Goal: Use online tool/utility

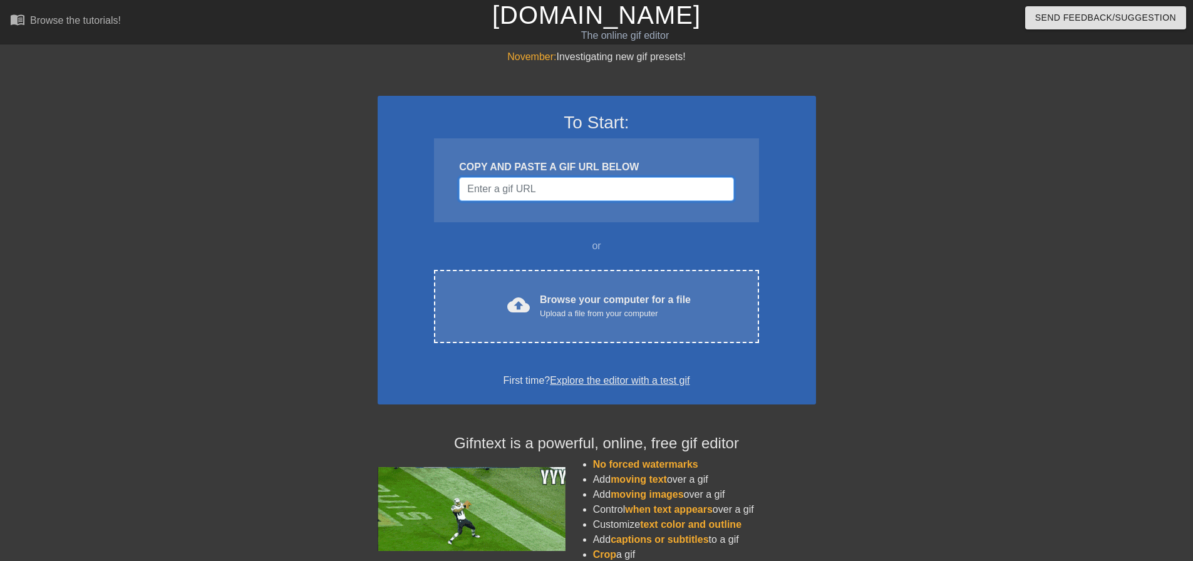
click at [547, 190] on input "Username" at bounding box center [596, 189] width 274 height 24
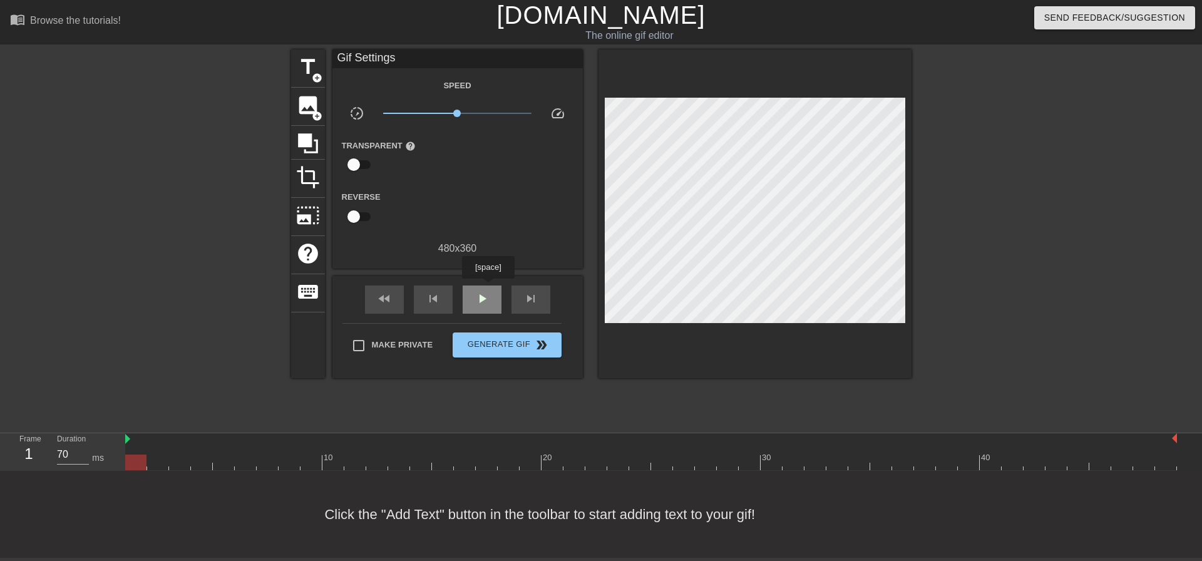
click at [487, 289] on div "play_arrow" at bounding box center [482, 300] width 39 height 28
click at [487, 294] on span "pause" at bounding box center [482, 298] width 15 height 15
click at [528, 294] on span "skip_next" at bounding box center [530, 298] width 15 height 15
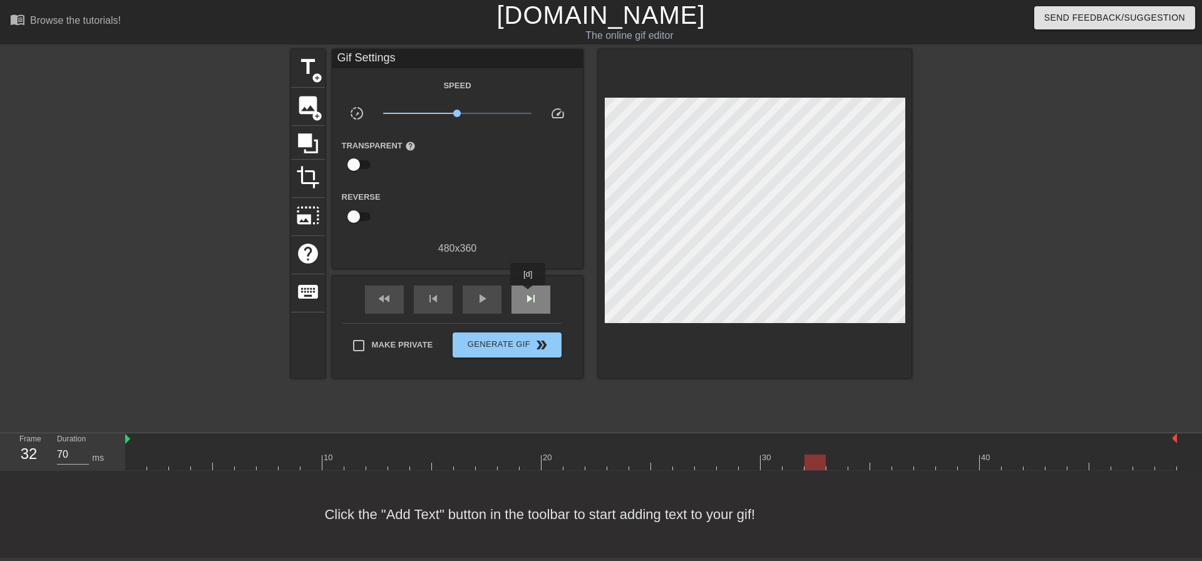
click at [528, 295] on span "skip_next" at bounding box center [530, 298] width 15 height 15
click at [319, 61] on span "title" at bounding box center [308, 67] width 24 height 24
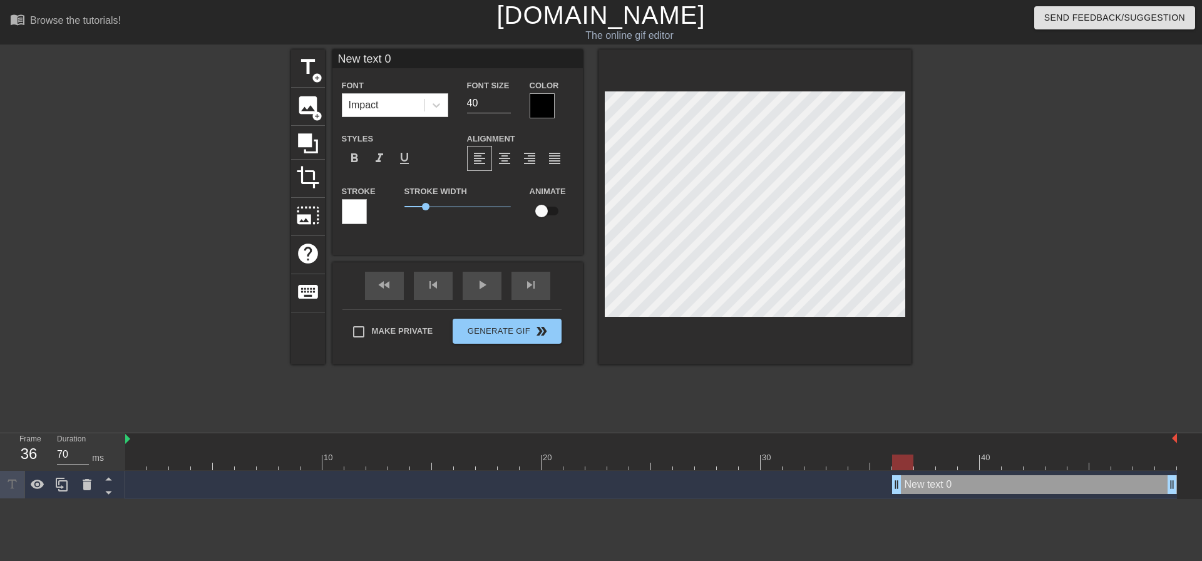
scroll to position [2, 2]
type input "N"
type textarea "N"
type input "Nu"
type textarea "Nu"
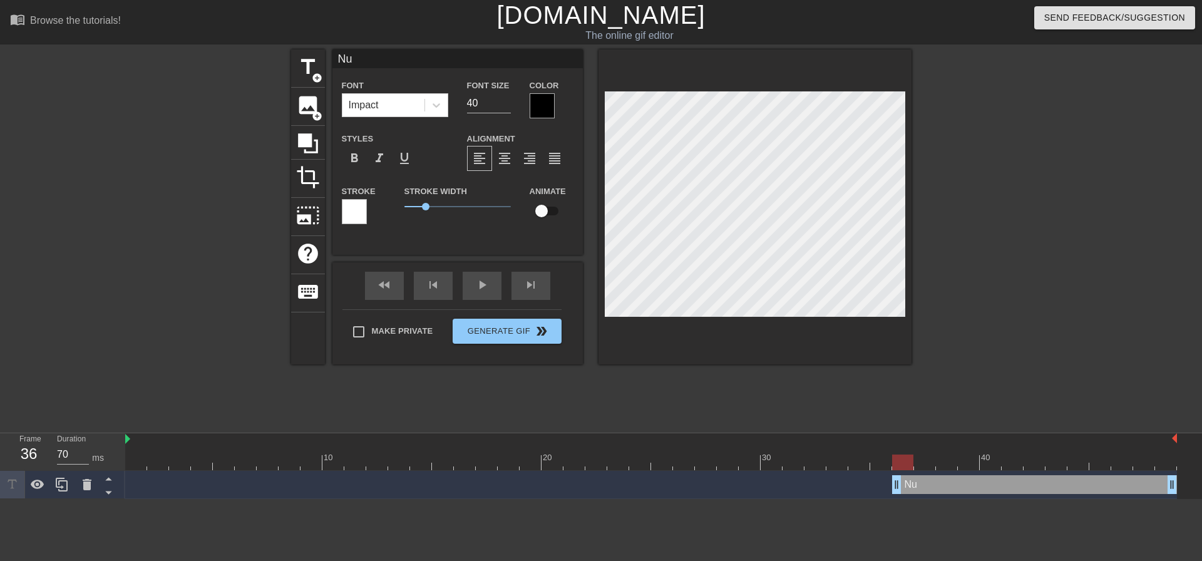
type input "Nut"
type textarea "Nut"
type input "[PERSON_NAME]"
type textarea "[PERSON_NAME]"
type input "[PERSON_NAME]"
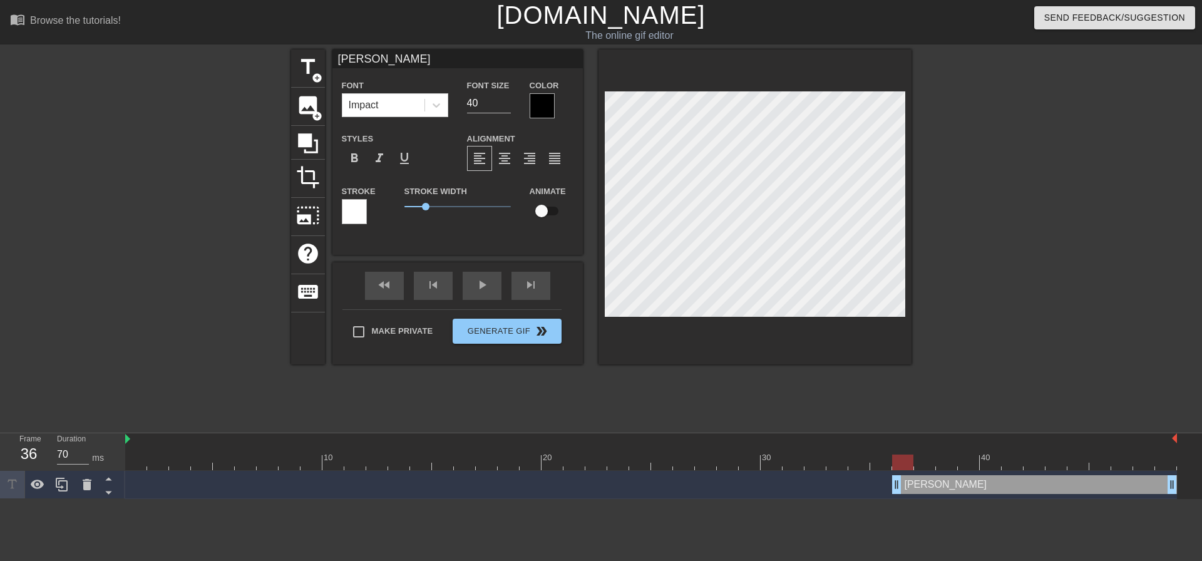
type textarea "[PERSON_NAME]"
type input "Nuthin"
type textarea "Nuthin"
type input "Nuthin'"
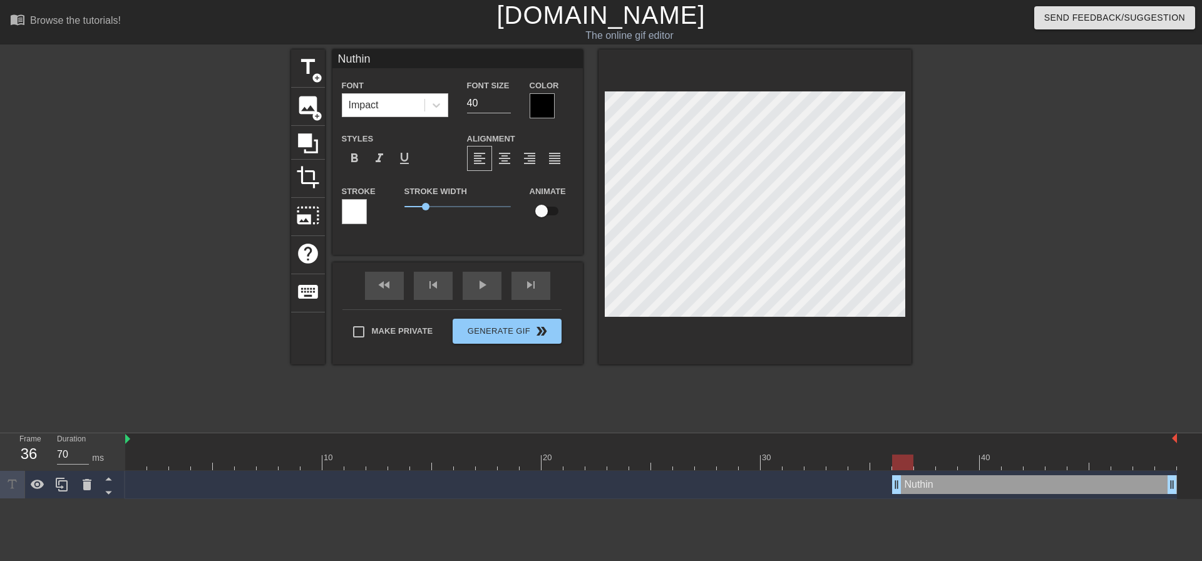
type textarea "Nuthin'"
type input "Nuthin'."
type textarea "Nuthin'."
drag, startPoint x: 473, startPoint y: 102, endPoint x: 454, endPoint y: 108, distance: 19.6
click at [464, 106] on div "Font Size 40" at bounding box center [489, 98] width 63 height 41
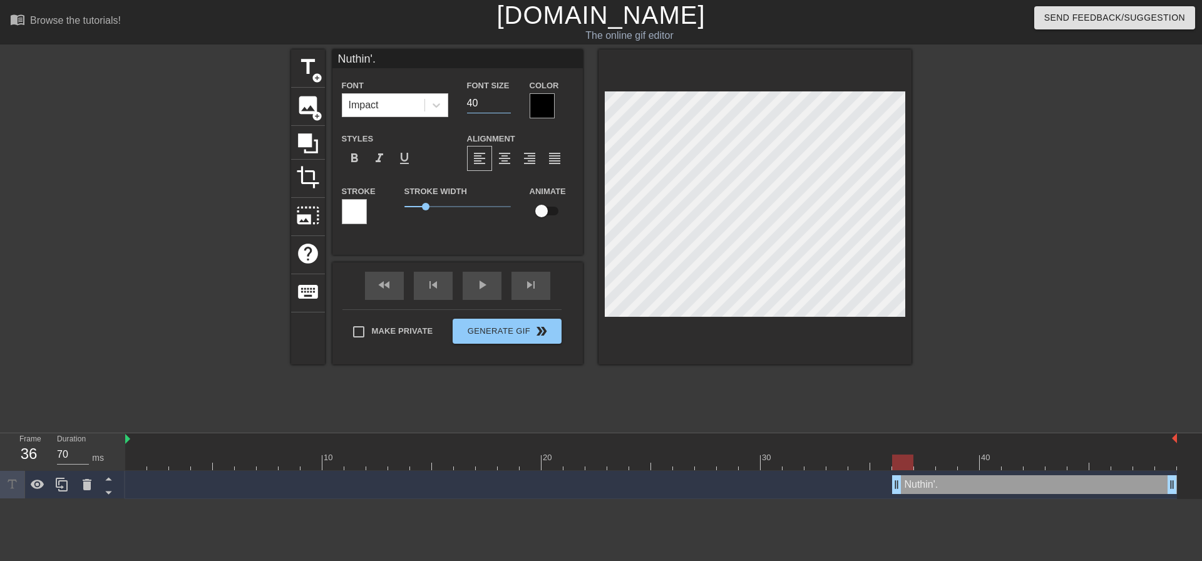
type input "30"
click at [505, 103] on input "29" at bounding box center [489, 103] width 44 height 20
type input "28"
click at [505, 103] on input "28" at bounding box center [489, 103] width 44 height 20
click at [549, 103] on div at bounding box center [542, 105] width 25 height 25
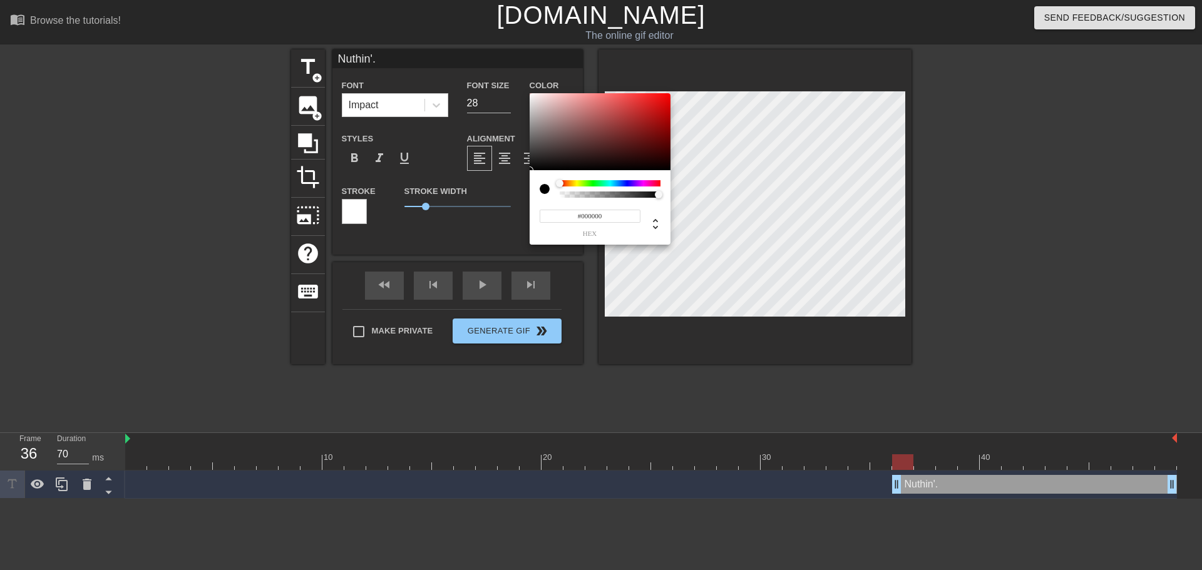
type input "#F6EFEF"
click at [534, 96] on div at bounding box center [600, 132] width 141 height 78
drag, startPoint x: 680, startPoint y: 353, endPoint x: 694, endPoint y: 349, distance: 14.3
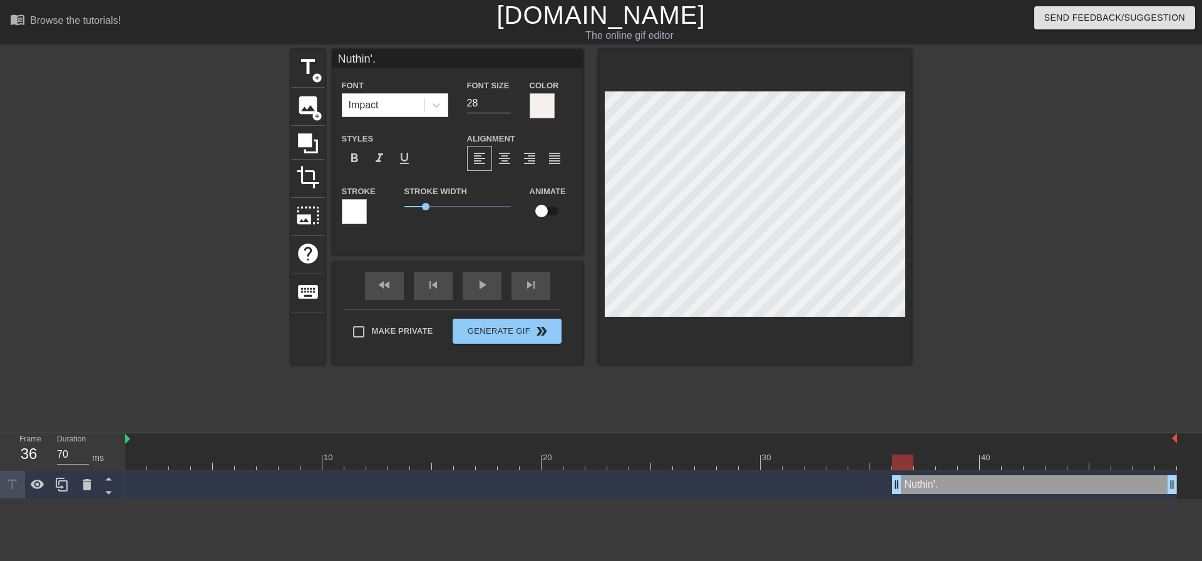
click at [356, 208] on div at bounding box center [354, 211] width 25 height 25
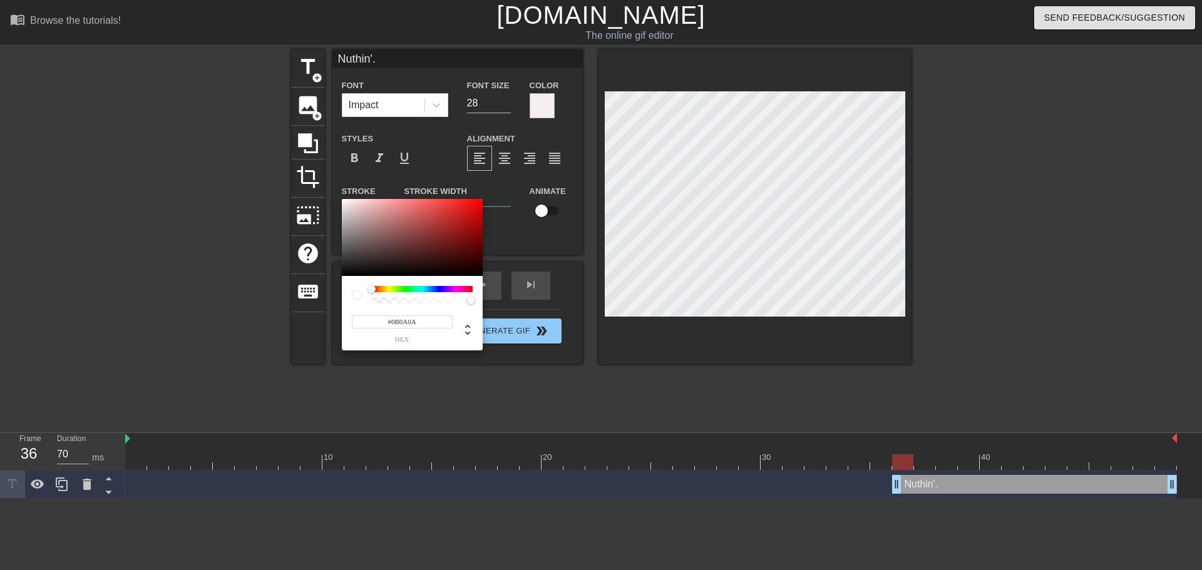
click at [347, 273] on div at bounding box center [412, 238] width 141 height 78
click at [347, 274] on div at bounding box center [412, 238] width 141 height 78
click at [346, 274] on div at bounding box center [412, 238] width 141 height 78
click at [344, 272] on div at bounding box center [412, 238] width 141 height 78
type input "#0D0D0D"
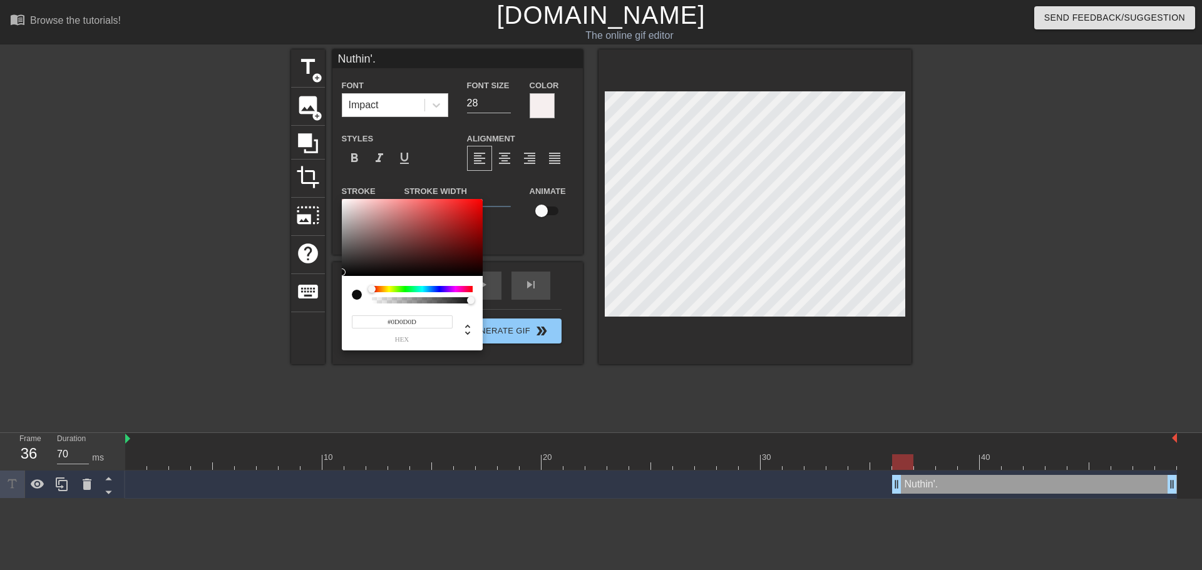
click at [344, 272] on div at bounding box center [342, 273] width 8 height 8
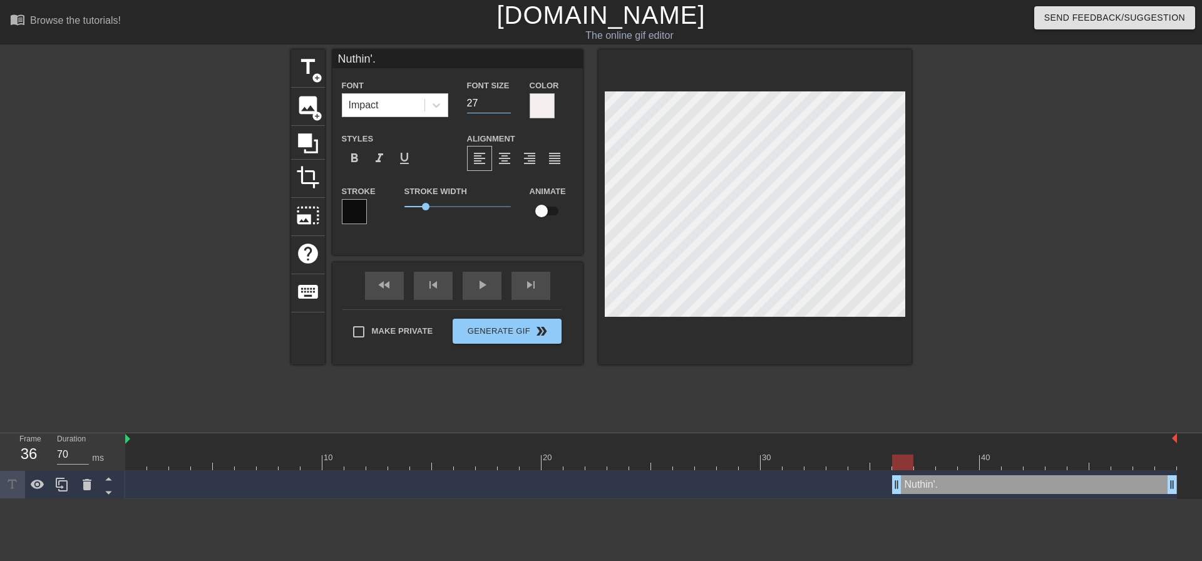
click at [507, 106] on input "27" at bounding box center [489, 103] width 44 height 20
type input "26"
click at [507, 106] on input "26" at bounding box center [489, 103] width 44 height 20
click at [664, 328] on div at bounding box center [755, 206] width 313 height 315
type input "25"
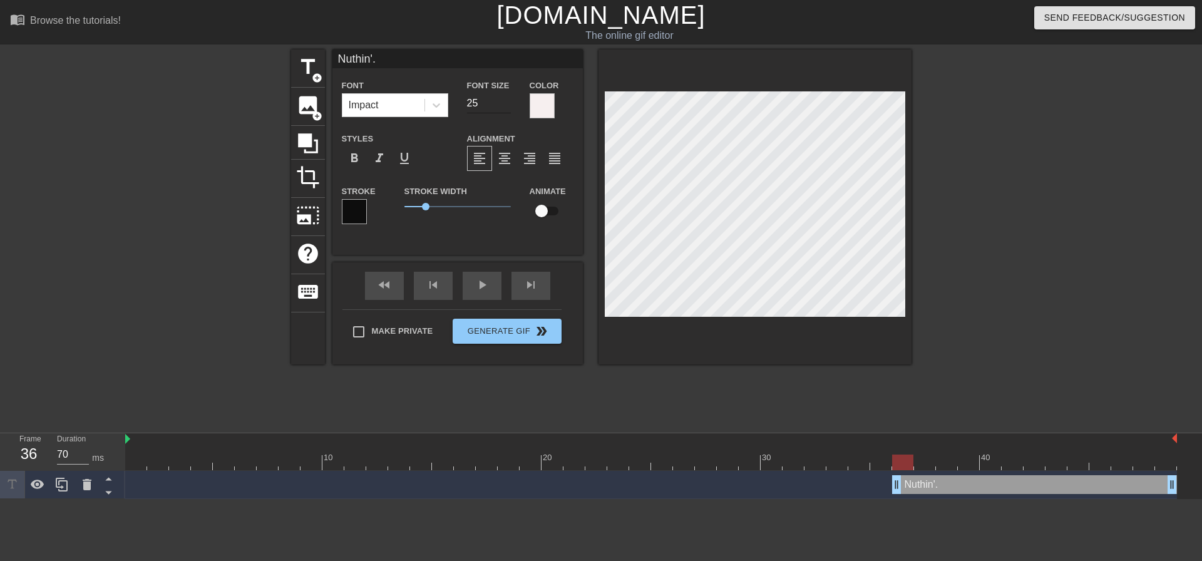
click at [508, 103] on input "25" at bounding box center [489, 103] width 44 height 20
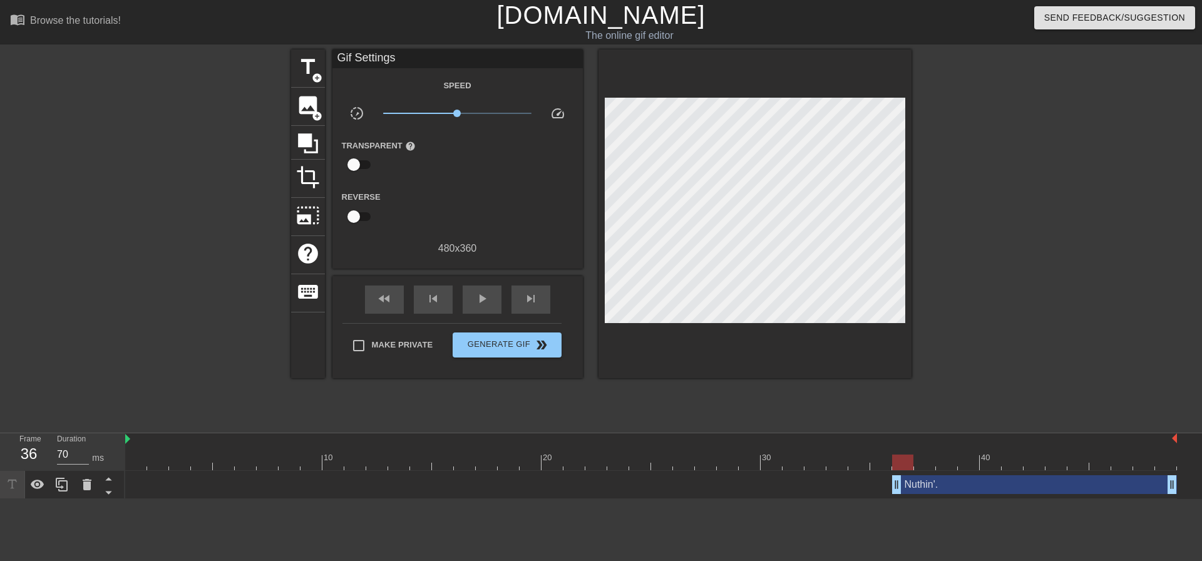
click at [691, 349] on div at bounding box center [755, 213] width 313 height 329
click at [782, 453] on div "30" at bounding box center [772, 454] width 22 height 16
click at [497, 294] on div "play_arrow" at bounding box center [482, 300] width 39 height 28
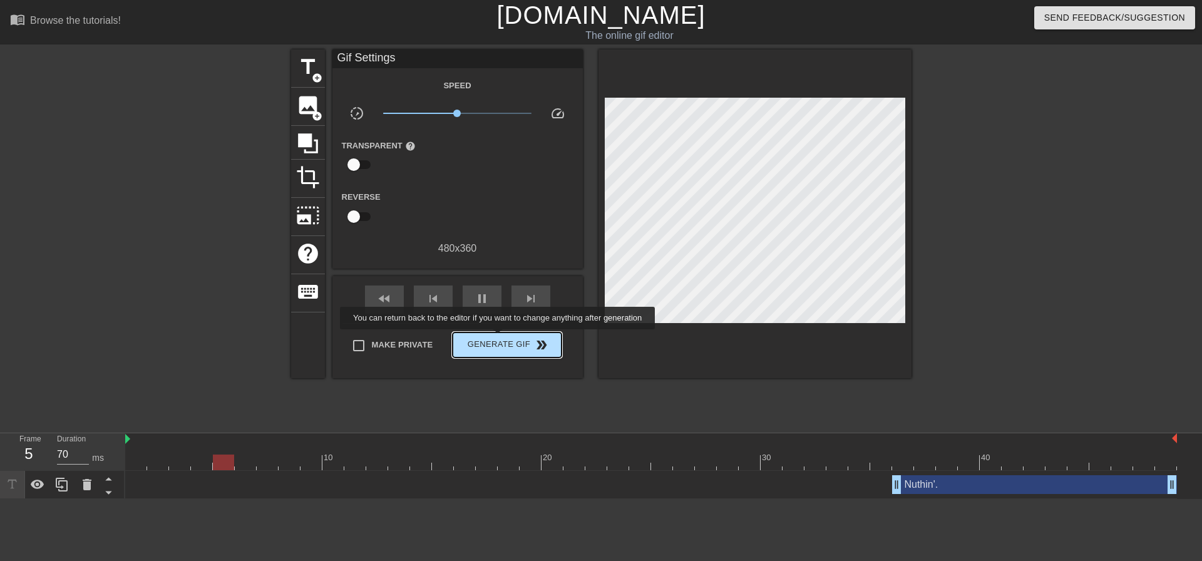
click at [499, 338] on span "Generate Gif double_arrow" at bounding box center [507, 345] width 98 height 15
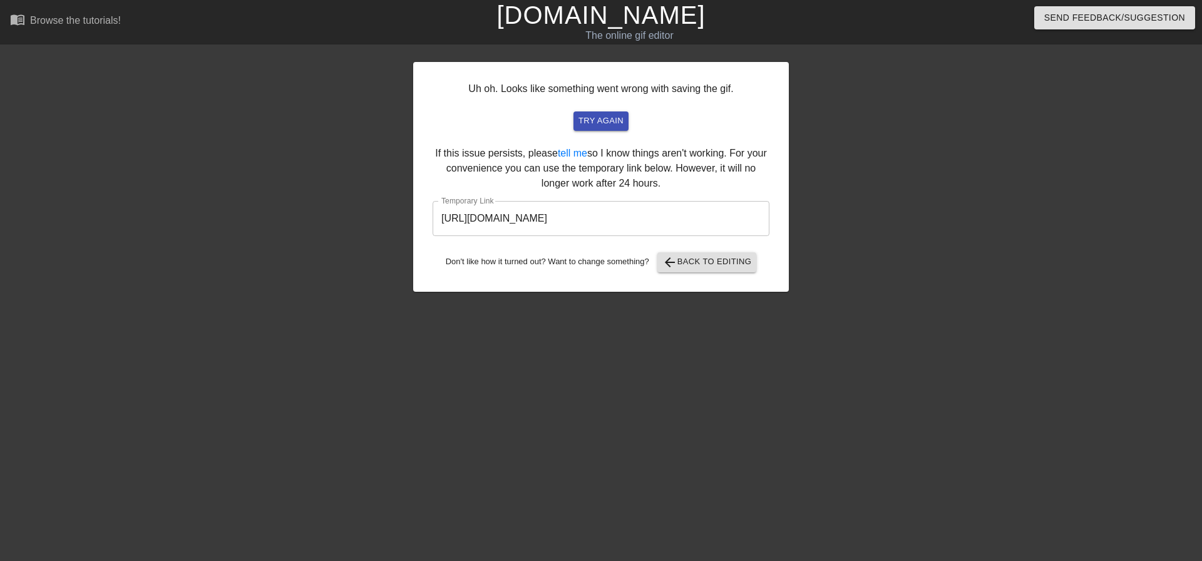
click at [993, 180] on div "Uh oh. Looks like something went wrong with saving the gif. try again If this i…" at bounding box center [601, 237] width 1202 height 376
click at [606, 225] on input "[URL][DOMAIN_NAME]" at bounding box center [601, 218] width 337 height 35
